Goal: Task Accomplishment & Management: Complete application form

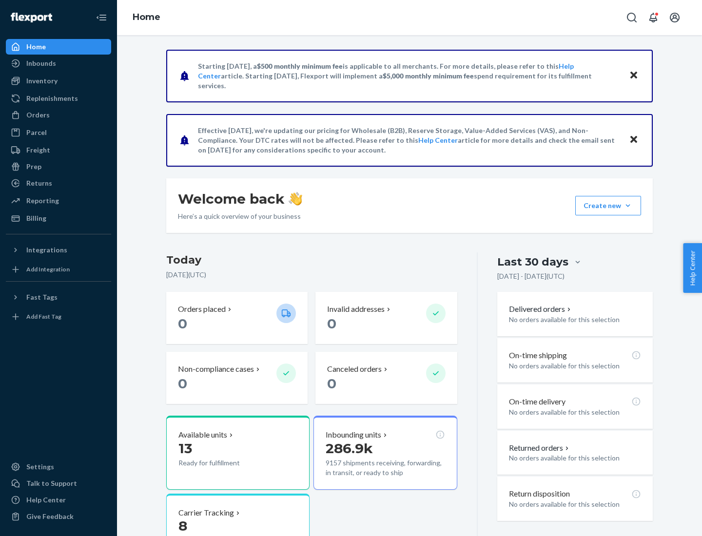
click at [628, 206] on button "Create new Create new inbound Create new order Create new product" at bounding box center [608, 206] width 66 height 20
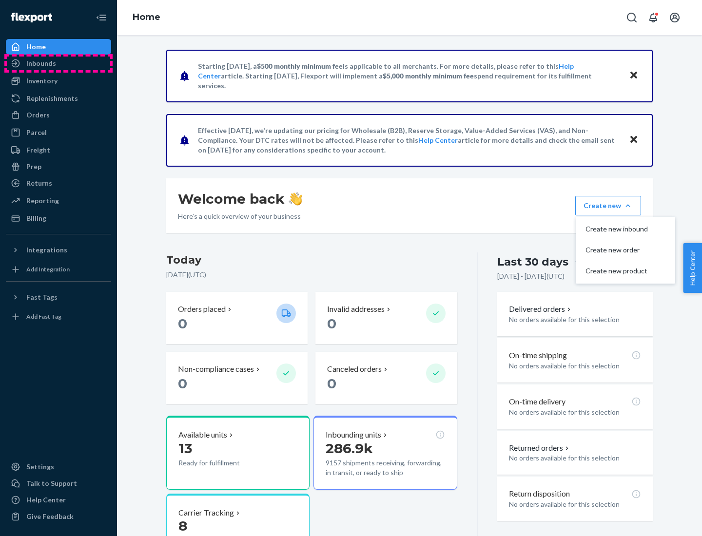
click at [59, 63] on div "Inbounds" at bounding box center [58, 64] width 103 height 14
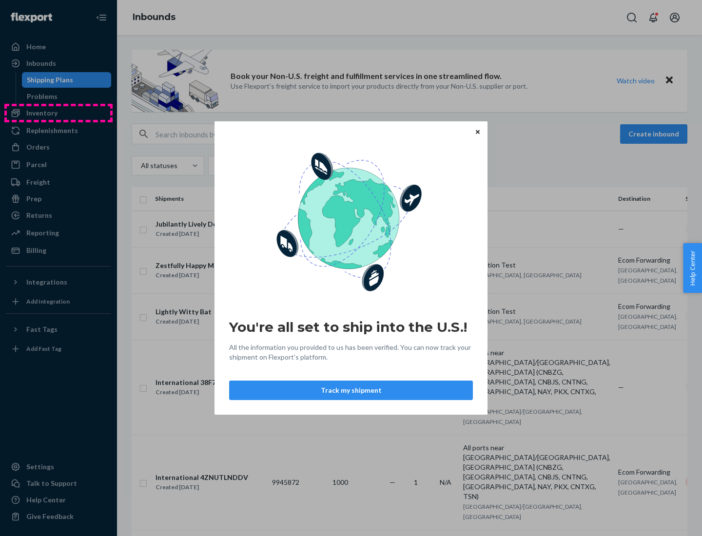
click at [59, 113] on div "You're all set to ship into the U.S.! All the information you provided to us ha…" at bounding box center [351, 268] width 702 height 536
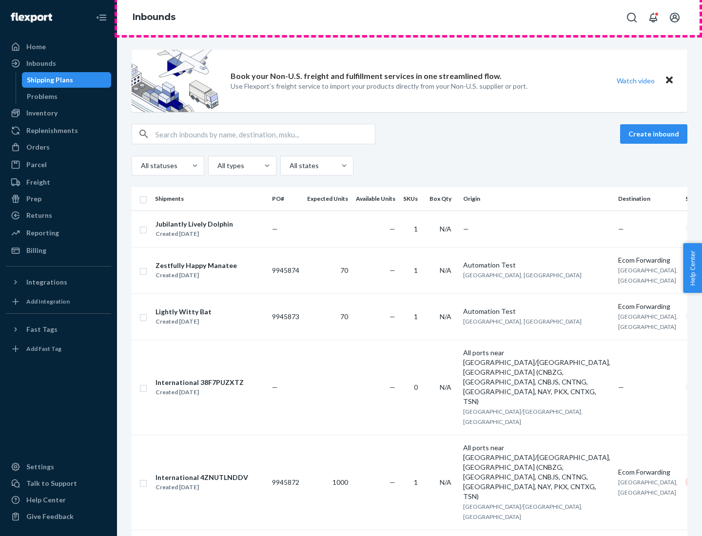
click at [410, 18] on div "Inbounds" at bounding box center [409, 17] width 585 height 35
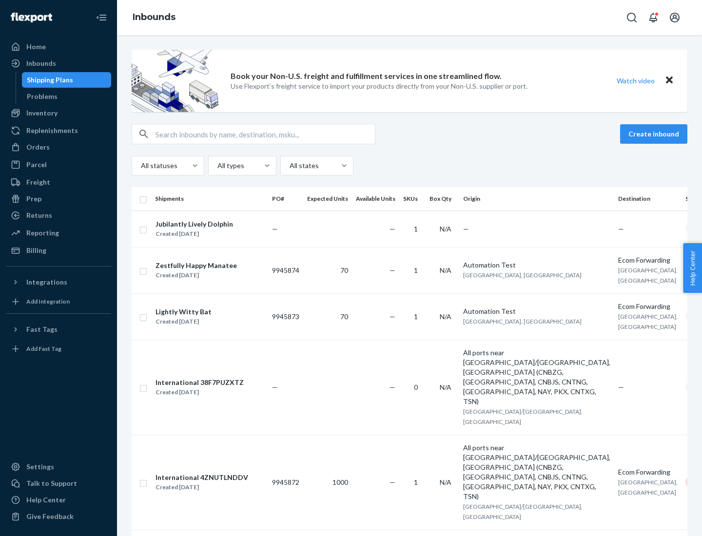
click at [410, 18] on div "Inbounds" at bounding box center [409, 17] width 585 height 35
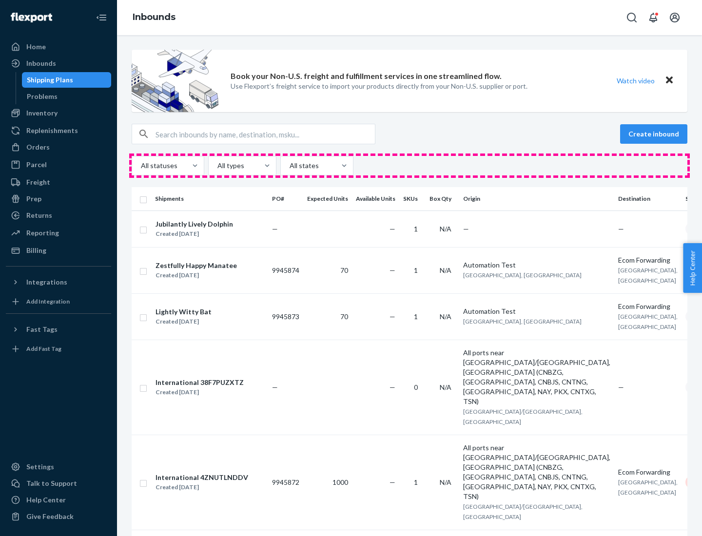
click at [410, 166] on div "All statuses All types All states" at bounding box center [410, 166] width 556 height 20
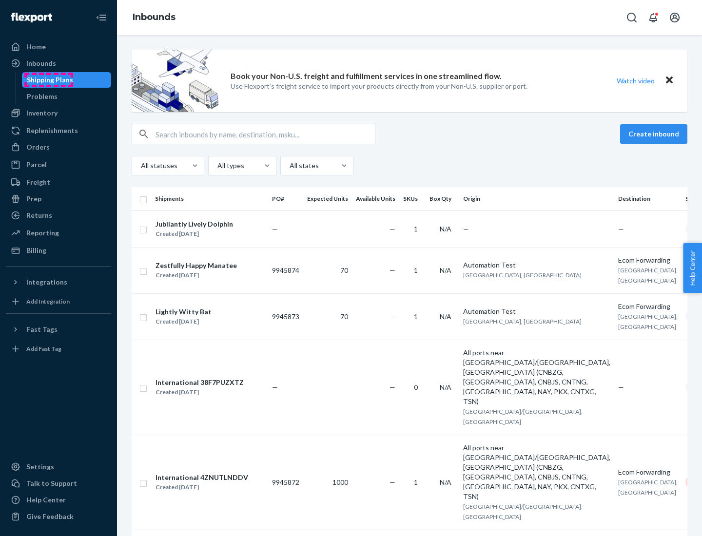
click at [48, 80] on div "Shipping Plans" at bounding box center [50, 80] width 46 height 10
click at [655, 134] on button "Create inbound" at bounding box center [653, 134] width 67 height 20
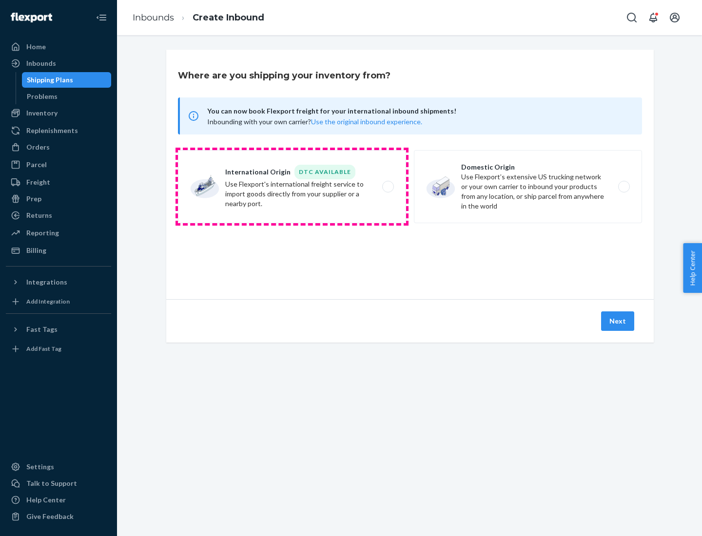
click at [292, 187] on label "International Origin DTC Available Use Flexport's international freight service…" at bounding box center [292, 186] width 228 height 73
click at [388, 187] on input "International Origin DTC Available Use Flexport's international freight service…" at bounding box center [391, 187] width 6 height 6
radio input "true"
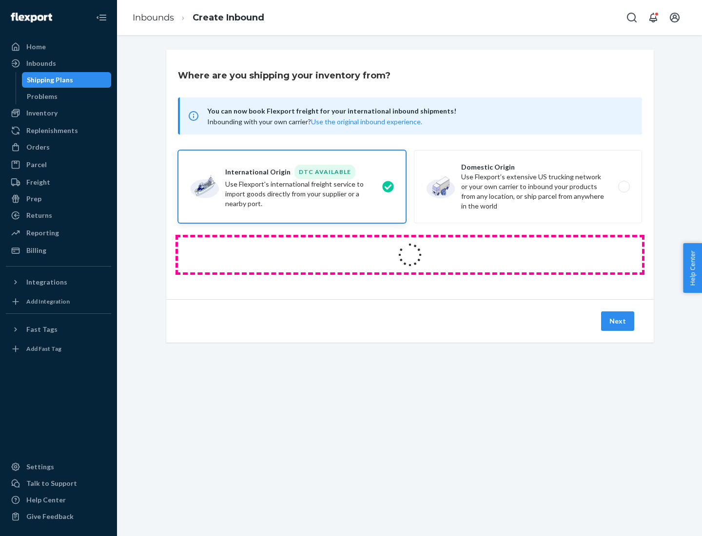
click at [410, 255] on icon at bounding box center [409, 254] width 27 height 27
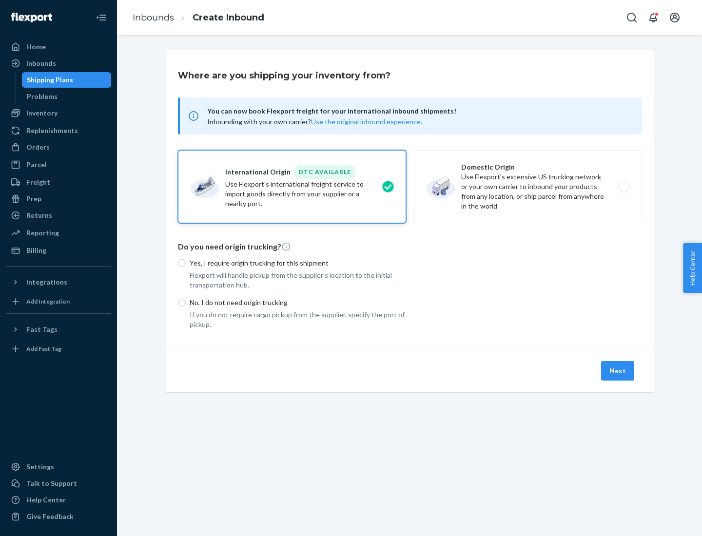
click at [298, 263] on p "Yes, I require origin trucking for this shipment" at bounding box center [298, 263] width 216 height 10
click at [186, 263] on input "Yes, I require origin trucking for this shipment" at bounding box center [182, 263] width 8 height 8
radio input "true"
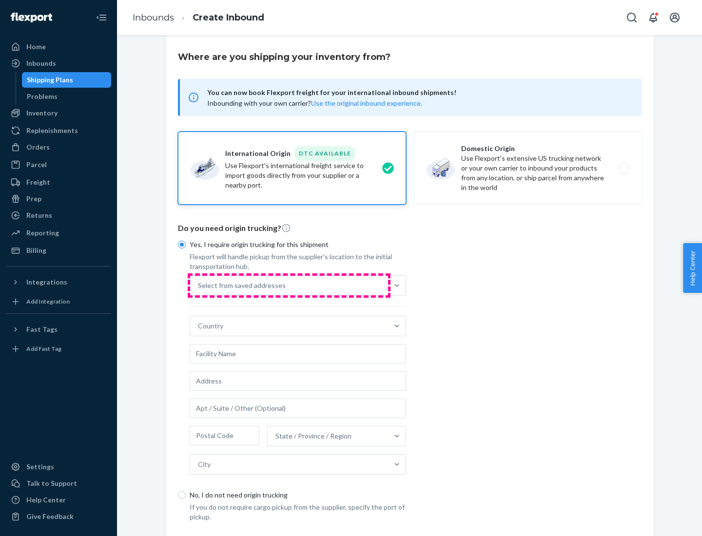
click at [289, 285] on div "Select from saved addresses" at bounding box center [289, 286] width 198 height 20
click at [199, 285] on input "Select from saved addresses" at bounding box center [198, 286] width 1 height 10
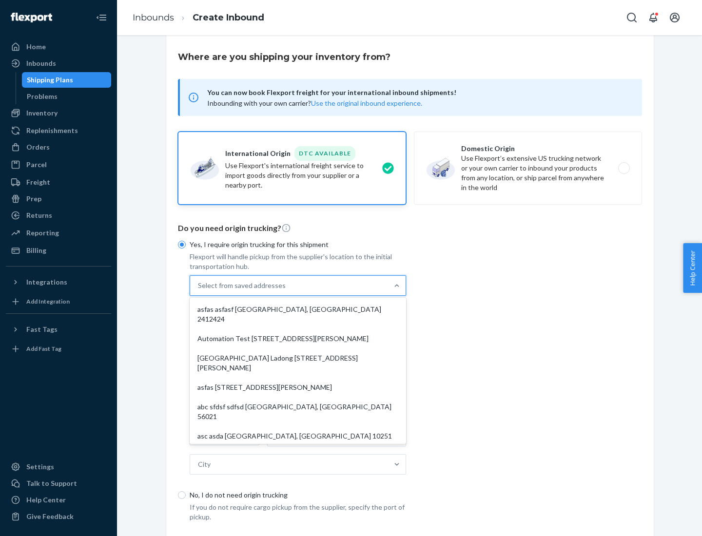
scroll to position [42, 0]
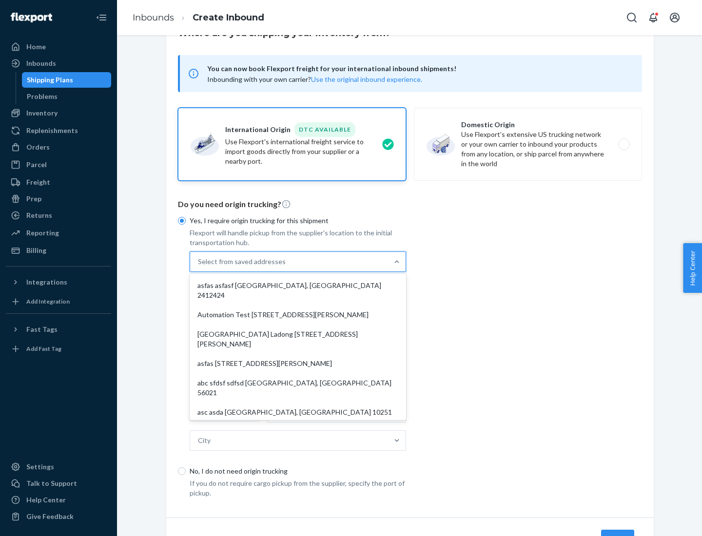
click at [298, 285] on div "asfas asfasf [GEOGRAPHIC_DATA], [GEOGRAPHIC_DATA] 2412424" at bounding box center [298, 290] width 213 height 29
click at [199, 267] on input "option asfas asfasf [GEOGRAPHIC_DATA], [GEOGRAPHIC_DATA] 2412424 focused, 1 of …" at bounding box center [198, 262] width 1 height 10
type input "asfas"
type input "asfasf"
type input "2412424"
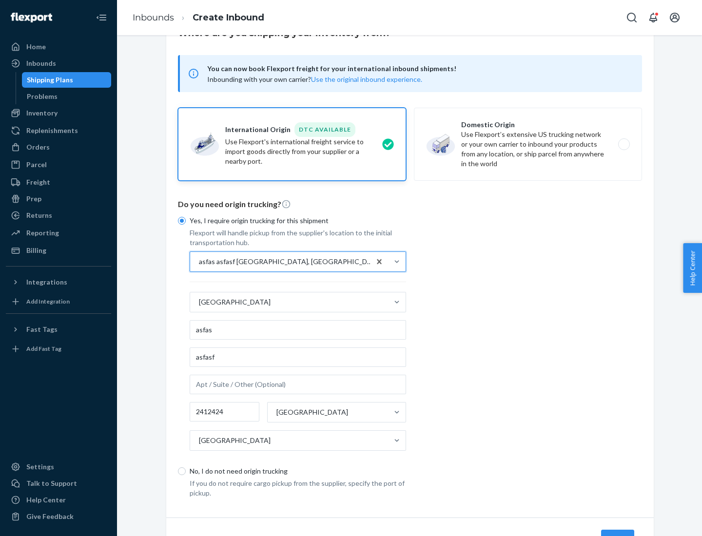
scroll to position [91, 0]
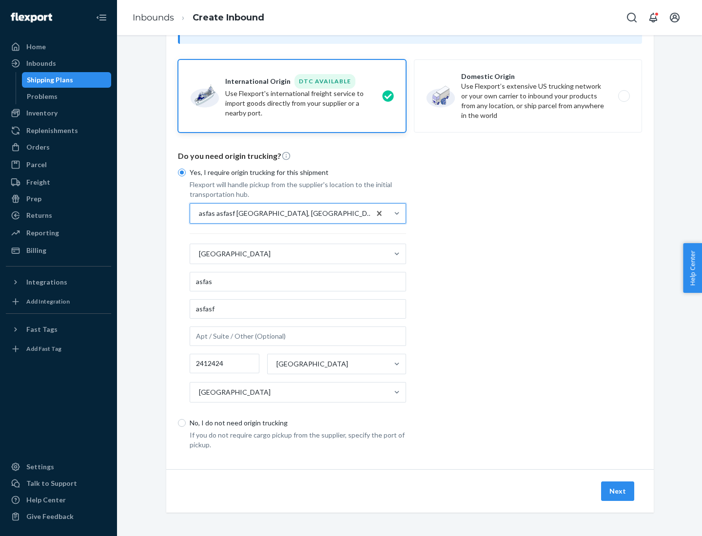
click at [618, 491] on button "Next" at bounding box center [617, 492] width 33 height 20
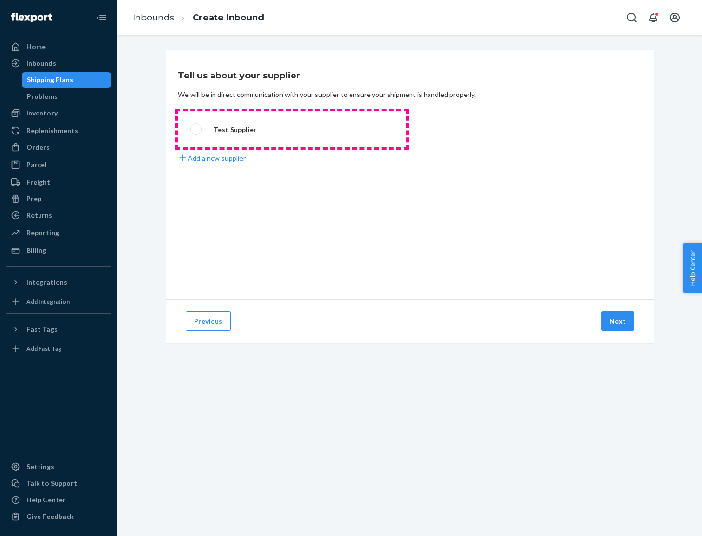
click at [292, 129] on label "Test Supplier" at bounding box center [292, 129] width 228 height 36
click at [196, 129] on input "Test Supplier" at bounding box center [193, 129] width 6 height 6
radio input "true"
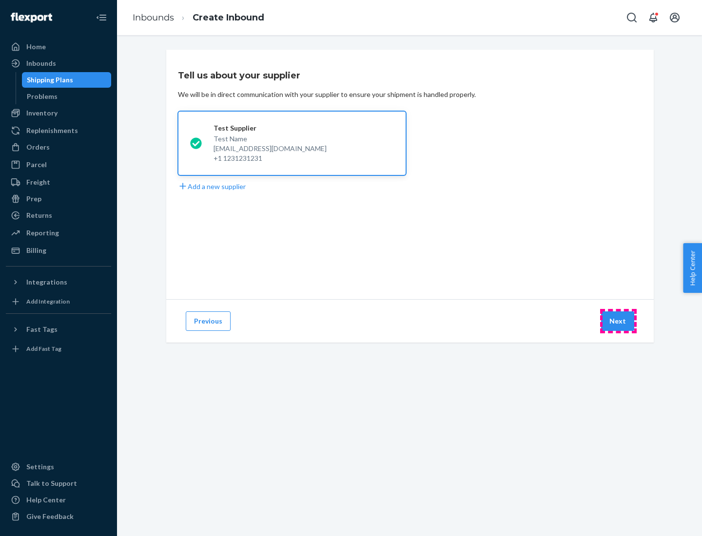
click at [618, 321] on button "Next" at bounding box center [617, 322] width 33 height 20
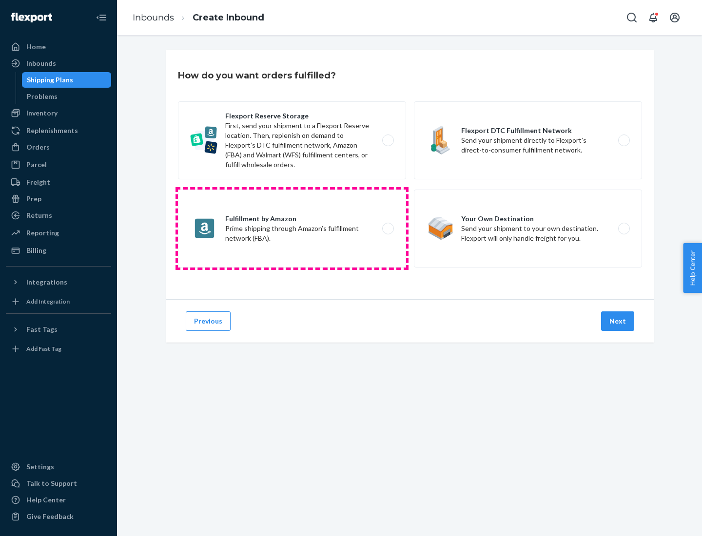
click at [292, 229] on label "Fulfillment by Amazon Prime shipping through Amazon’s fulfillment network (FBA)." at bounding box center [292, 229] width 228 height 78
click at [388, 229] on input "Fulfillment by Amazon Prime shipping through Amazon’s fulfillment network (FBA)." at bounding box center [391, 229] width 6 height 6
radio input "true"
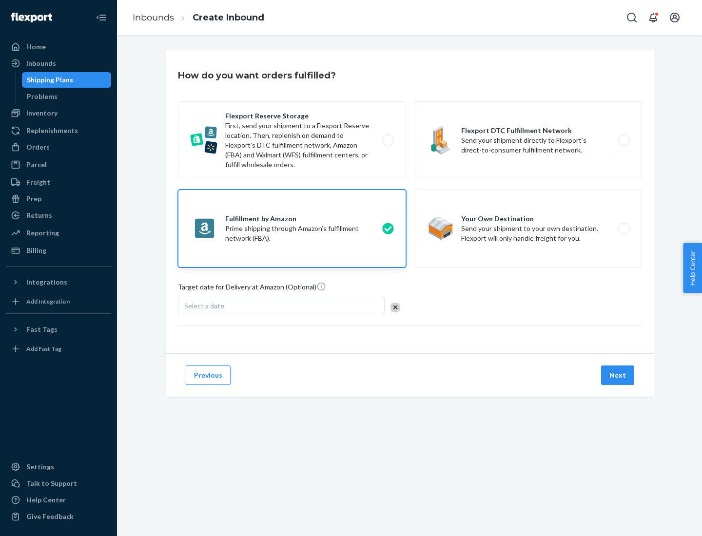
click at [618, 375] on button "Next" at bounding box center [617, 376] width 33 height 20
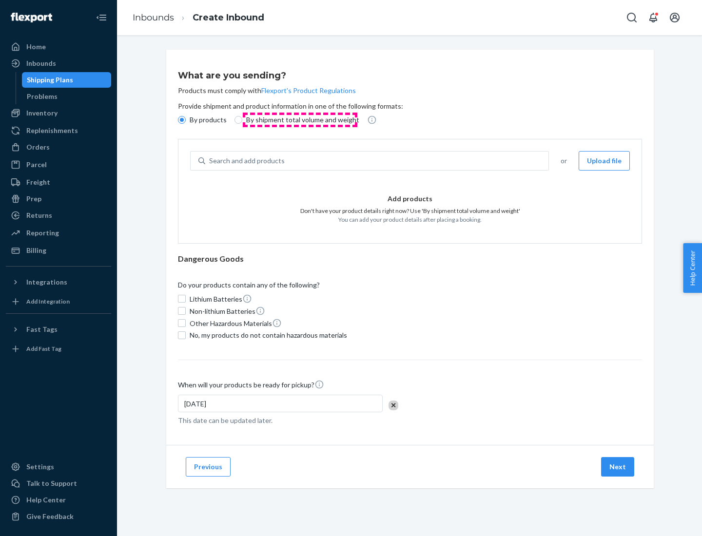
click at [300, 120] on p "By shipment total volume and weight" at bounding box center [302, 120] width 113 height 10
click at [242, 120] on input "By shipment total volume and weight" at bounding box center [238, 120] width 8 height 8
radio input "true"
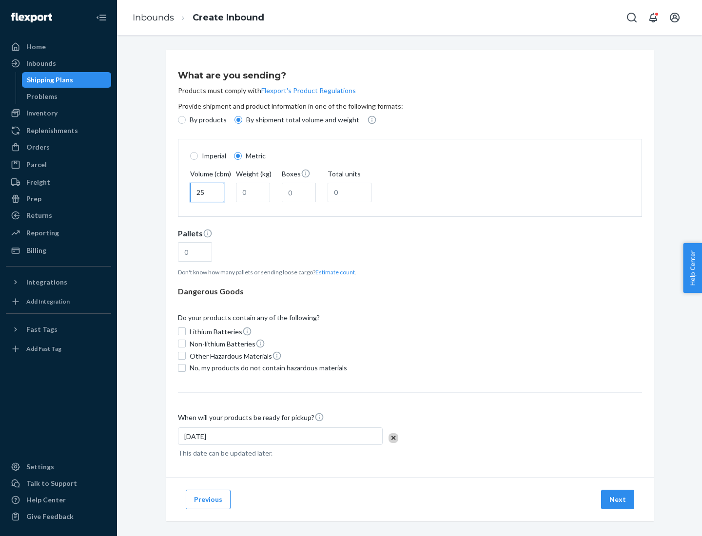
type input "25"
type input "100"
type input "50"
type input "500"
click at [333, 272] on button "Estimate count" at bounding box center [334, 272] width 39 height 8
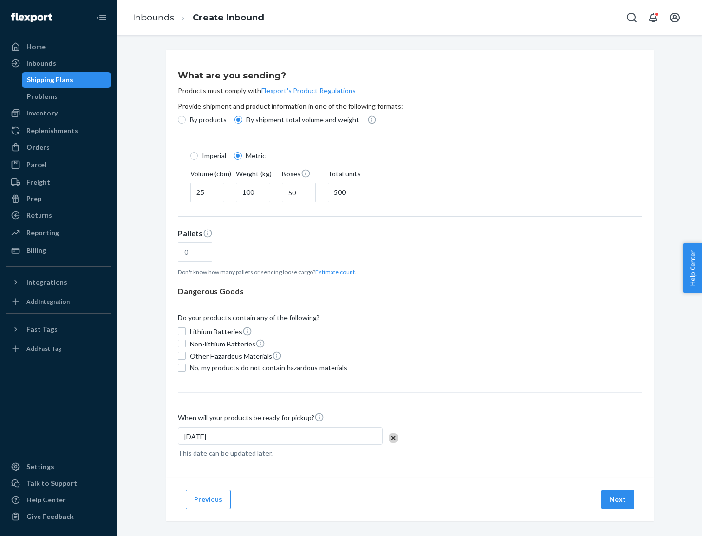
type input "16"
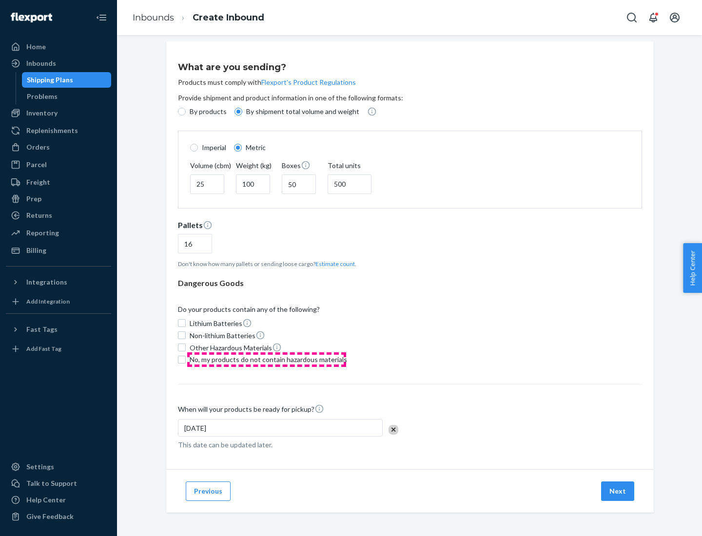
click at [267, 359] on span "No, my products do not contain hazardous materials" at bounding box center [268, 360] width 157 height 10
click at [186, 359] on input "No, my products do not contain hazardous materials" at bounding box center [182, 360] width 8 height 8
checkbox input "true"
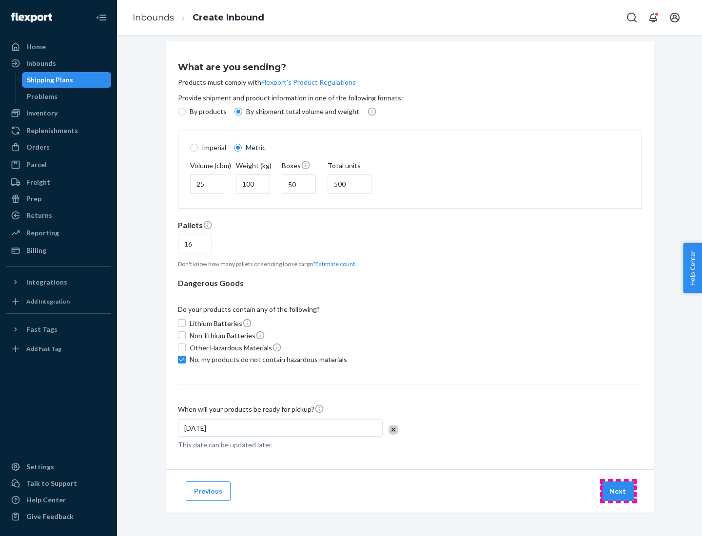
click at [618, 491] on button "Next" at bounding box center [617, 492] width 33 height 20
